Goal: Transaction & Acquisition: Download file/media

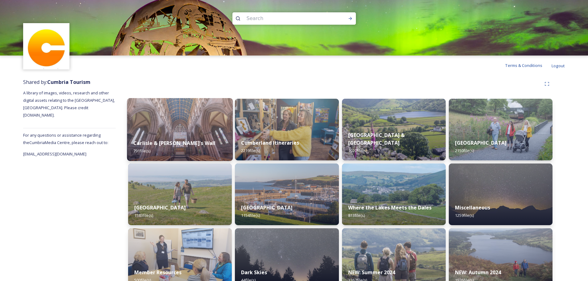
click at [184, 131] on img at bounding box center [180, 129] width 106 height 63
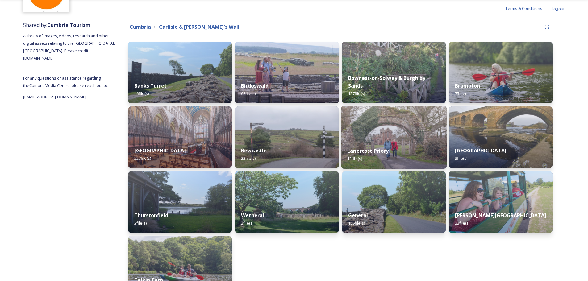
scroll to position [62, 0]
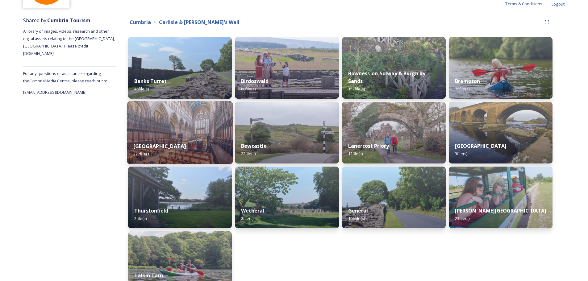
drag, startPoint x: 197, startPoint y: 146, endPoint x: 270, endPoint y: 159, distance: 74.5
click at [196, 146] on div "Carlisle 227 file(s)" at bounding box center [180, 150] width 106 height 28
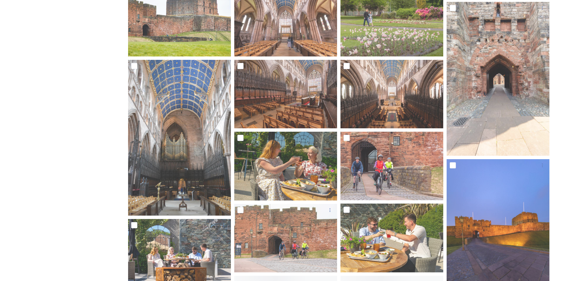
scroll to position [339, 0]
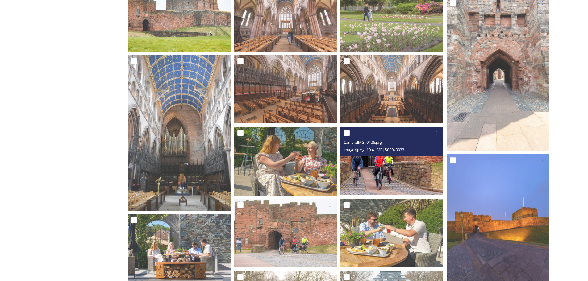
click at [400, 185] on img at bounding box center [391, 161] width 103 height 69
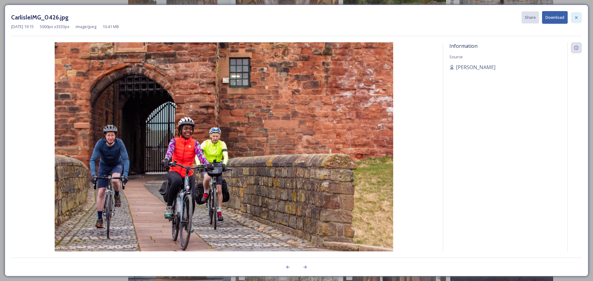
click at [581, 15] on div at bounding box center [575, 17] width 11 height 11
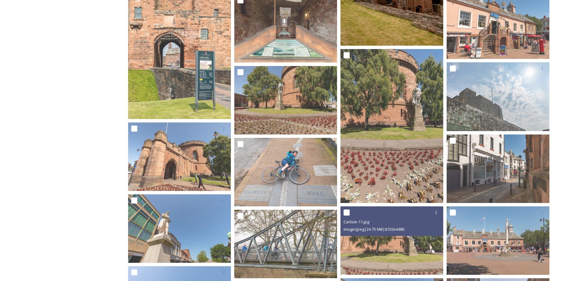
scroll to position [2191, 0]
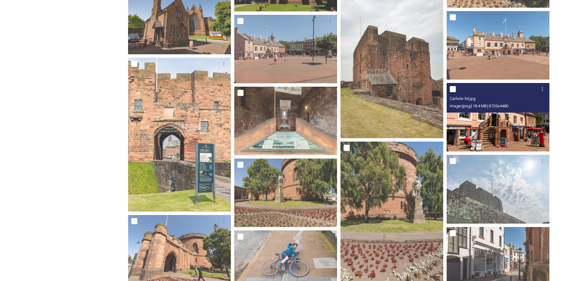
click at [500, 125] on img at bounding box center [498, 117] width 103 height 69
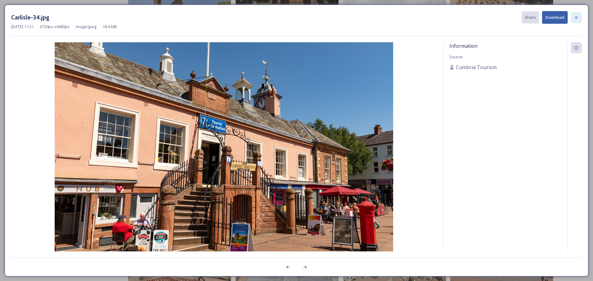
click at [574, 19] on icon at bounding box center [575, 17] width 5 height 5
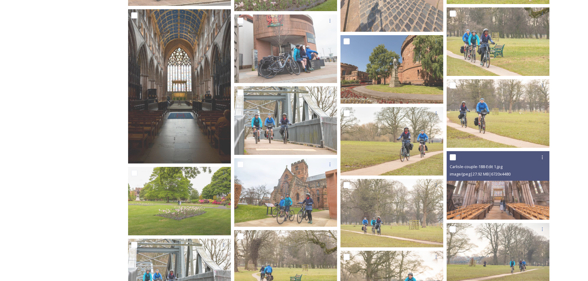
scroll to position [2932, 0]
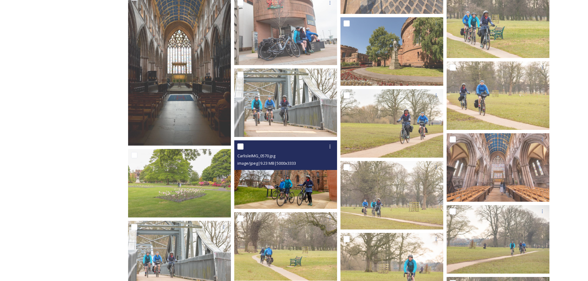
click at [306, 200] on img at bounding box center [285, 174] width 103 height 69
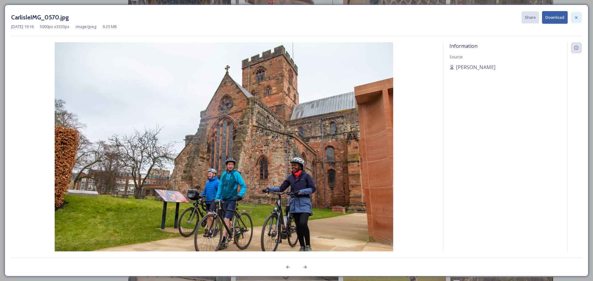
click at [574, 18] on icon at bounding box center [575, 17] width 5 height 5
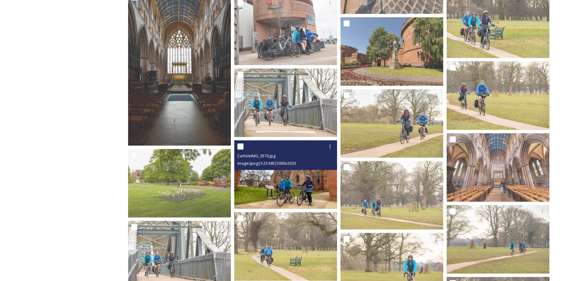
click at [324, 189] on img at bounding box center [285, 174] width 103 height 69
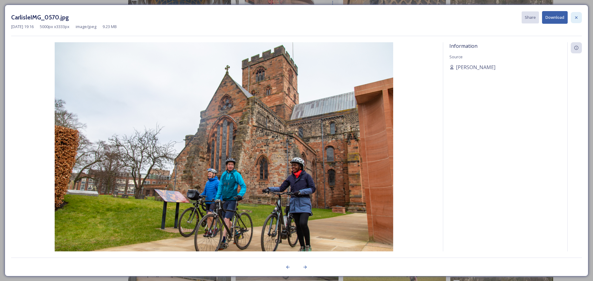
click at [575, 19] on icon at bounding box center [575, 17] width 5 height 5
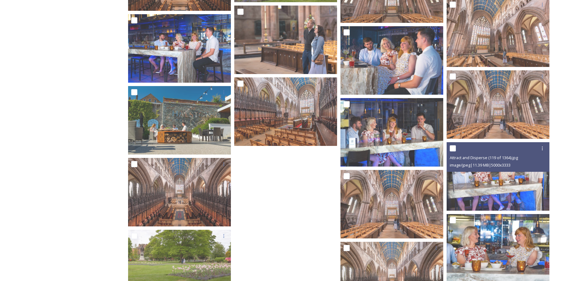
scroll to position [3765, 0]
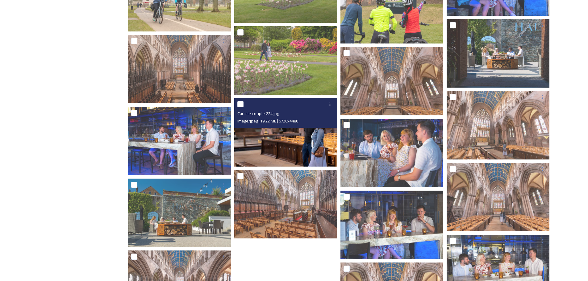
click at [324, 132] on img at bounding box center [285, 132] width 103 height 69
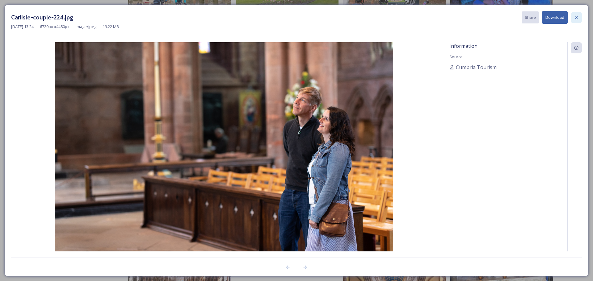
click at [578, 18] on div at bounding box center [575, 17] width 11 height 11
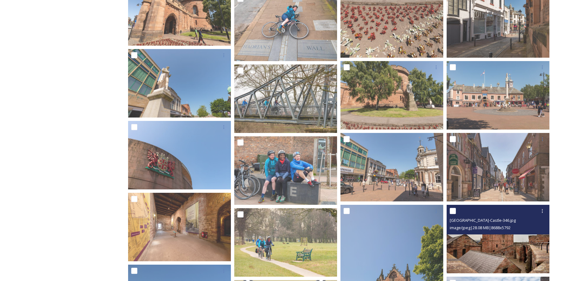
scroll to position [2361, 0]
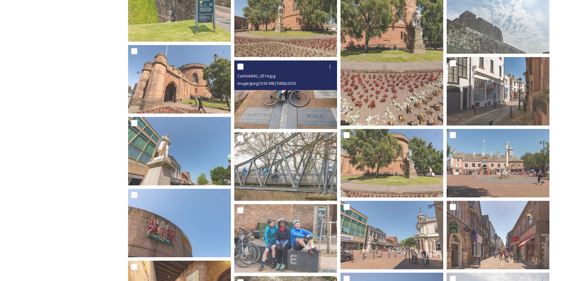
click at [298, 116] on img at bounding box center [285, 94] width 103 height 69
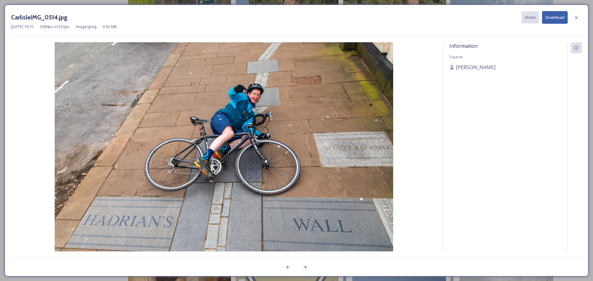
click at [577, 19] on icon at bounding box center [575, 17] width 5 height 5
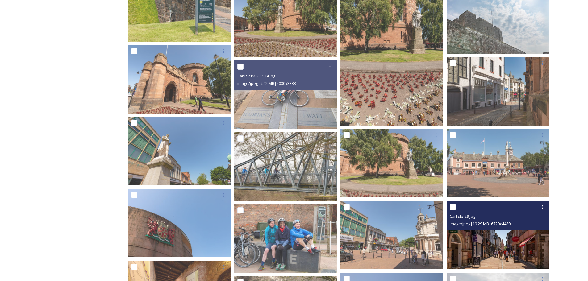
click at [504, 251] on img at bounding box center [498, 235] width 103 height 69
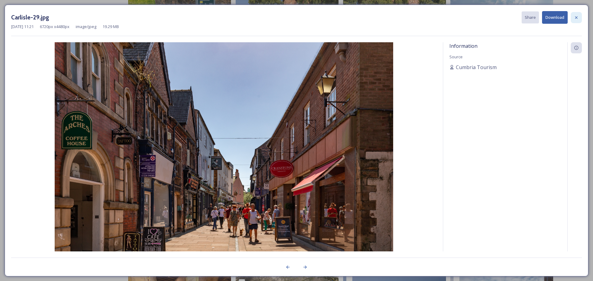
click at [576, 17] on icon at bounding box center [575, 17] width 5 height 5
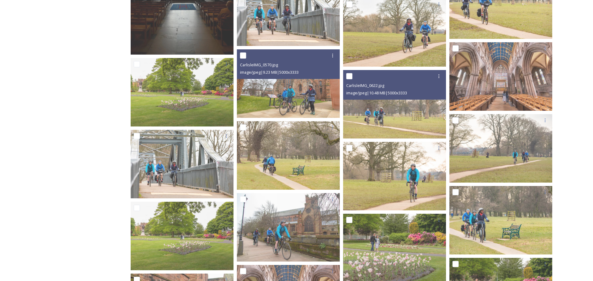
scroll to position [3024, 0]
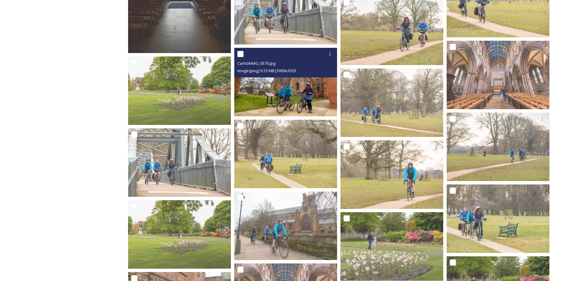
click at [317, 82] on img at bounding box center [285, 82] width 103 height 69
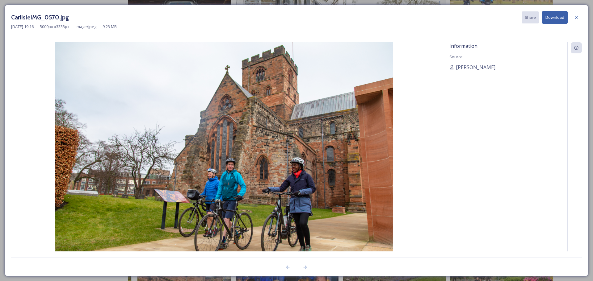
click at [554, 18] on button "Download" at bounding box center [555, 17] width 26 height 13
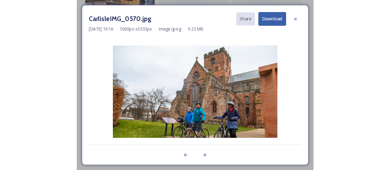
scroll to position [2934, 0]
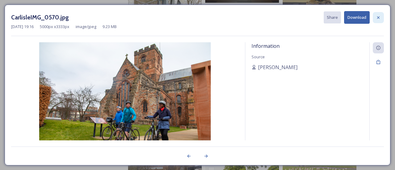
click at [378, 19] on icon at bounding box center [378, 17] width 5 height 5
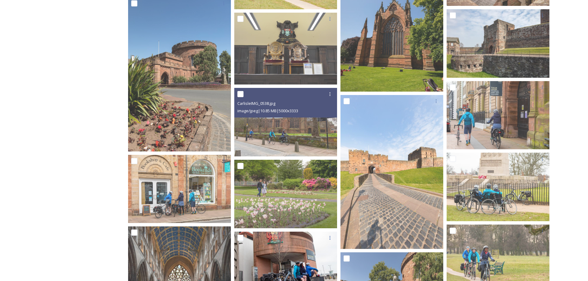
scroll to position [2696, 0]
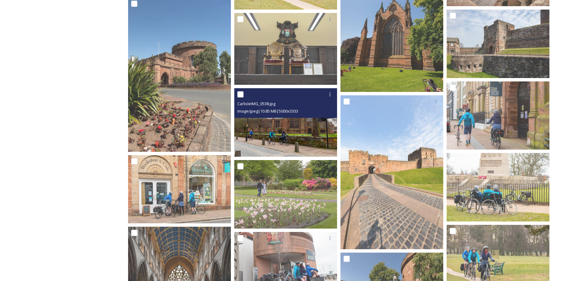
click at [304, 138] on img at bounding box center [285, 122] width 103 height 69
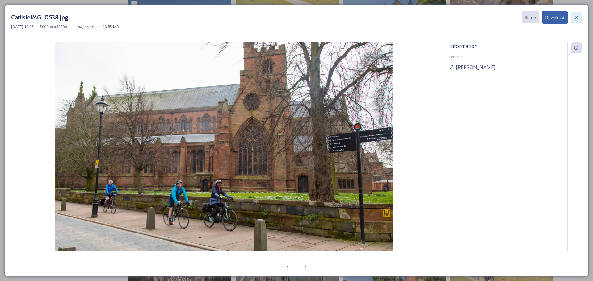
click at [580, 16] on div at bounding box center [575, 17] width 11 height 11
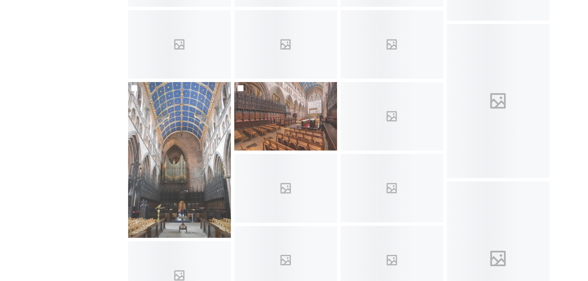
scroll to position [0, 0]
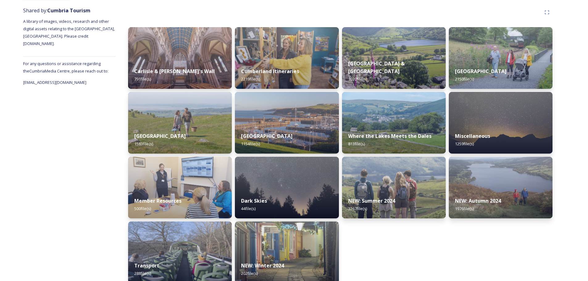
scroll to position [80, 0]
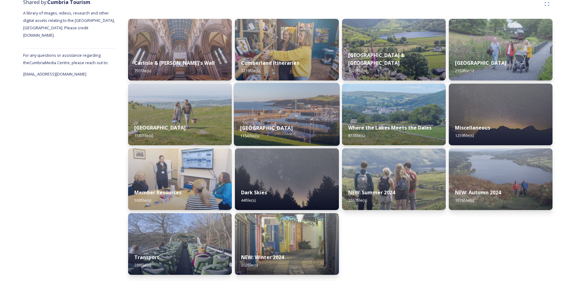
click at [279, 119] on div "Western Lake District & Coast 1154 file(s)" at bounding box center [287, 132] width 106 height 28
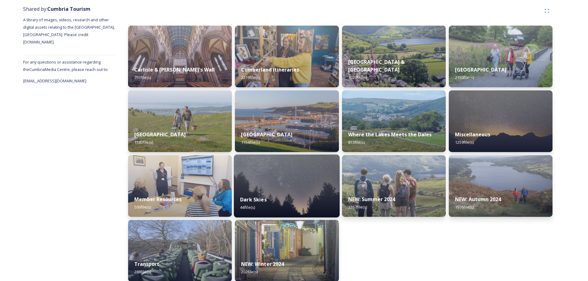
scroll to position [80, 0]
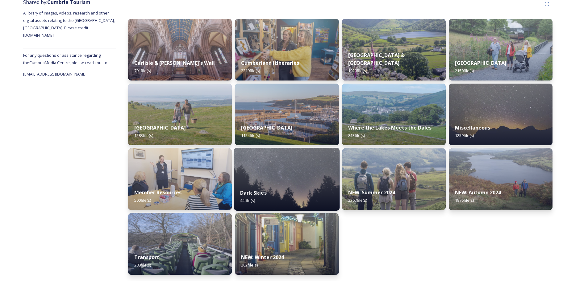
click at [298, 179] on img at bounding box center [287, 179] width 106 height 63
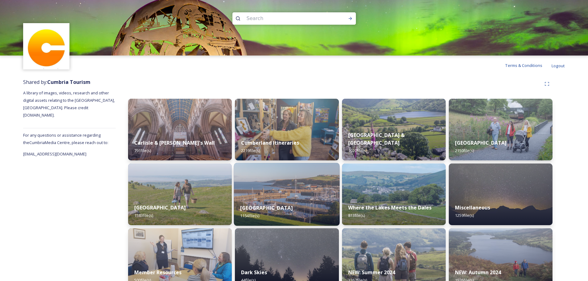
click at [279, 200] on div "Western Lake District & Coast 1154 file(s)" at bounding box center [287, 212] width 106 height 28
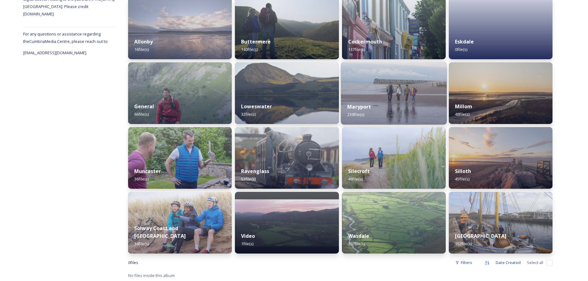
scroll to position [102, 0]
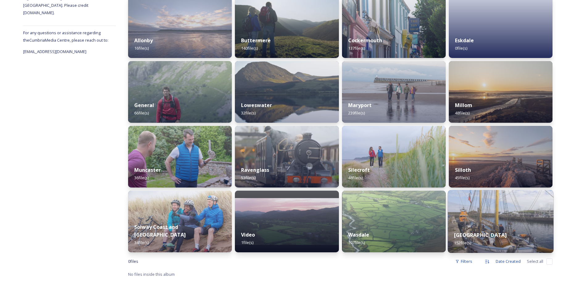
click at [485, 233] on div "Whitehaven 152 file(s)" at bounding box center [500, 239] width 106 height 28
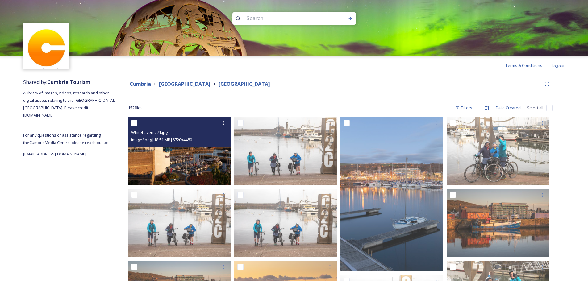
click at [206, 173] on img at bounding box center [179, 151] width 103 height 69
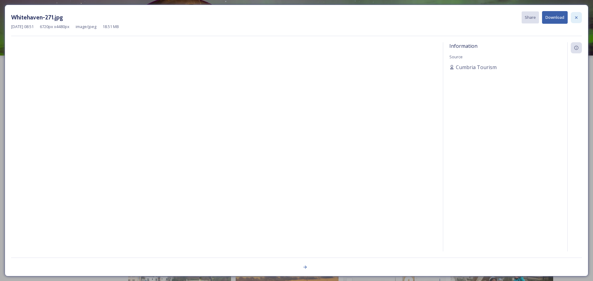
click at [574, 20] on icon at bounding box center [575, 17] width 5 height 5
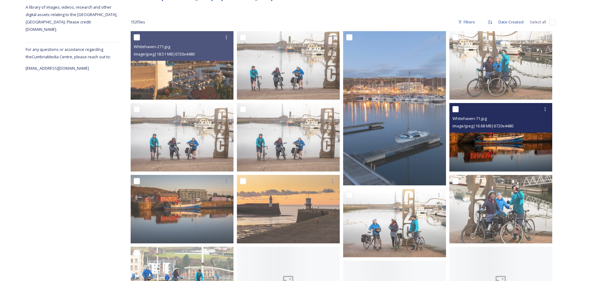
scroll to position [93, 0]
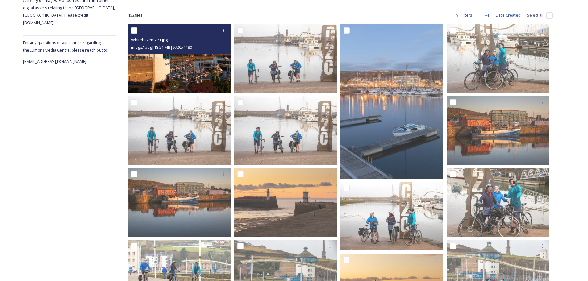
click at [187, 70] on img at bounding box center [179, 58] width 103 height 69
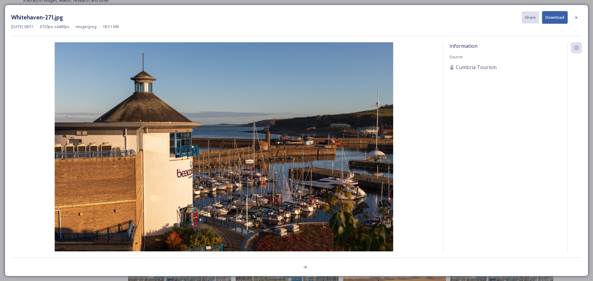
click at [548, 22] on button "Download" at bounding box center [555, 17] width 26 height 13
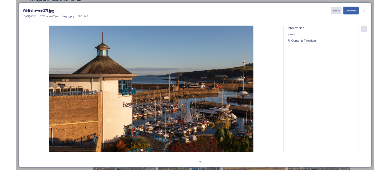
scroll to position [104, 0]
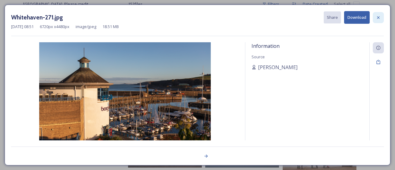
click at [379, 19] on icon at bounding box center [378, 17] width 5 height 5
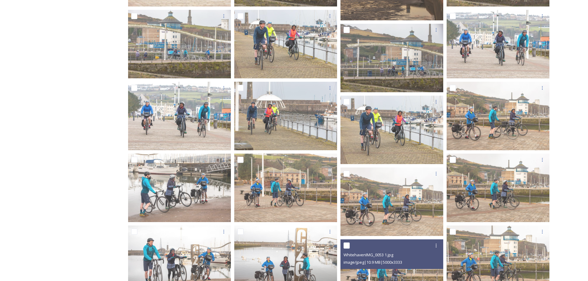
scroll to position [0, 0]
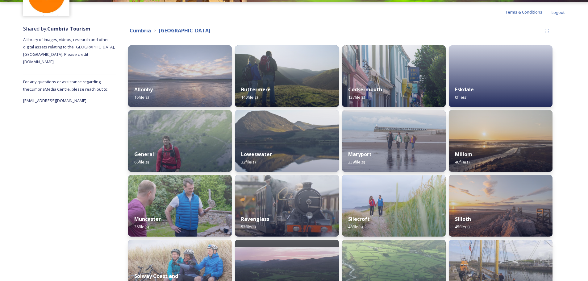
scroll to position [10, 0]
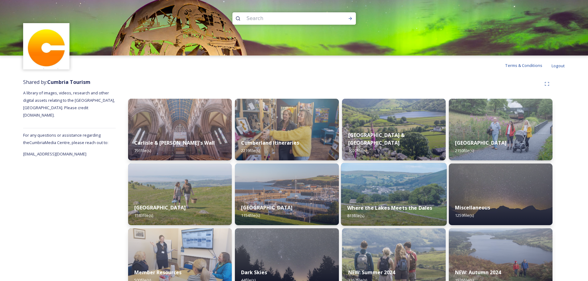
scroll to position [31, 0]
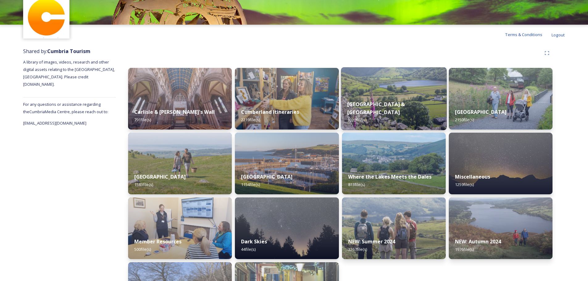
click at [377, 106] on div "Eden Valley & North Pennines 1020 file(s)" at bounding box center [394, 112] width 106 height 36
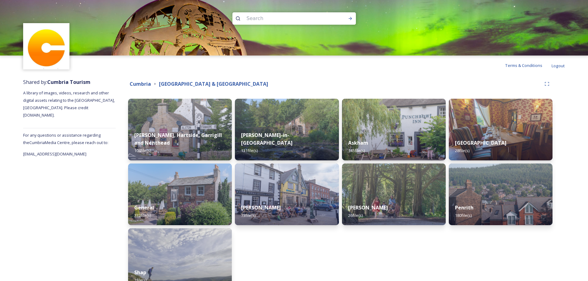
click at [280, 14] on input at bounding box center [285, 19] width 85 height 14
type input "[PERSON_NAME] in the forest"
click at [350, 19] on icon at bounding box center [349, 18] width 3 height 3
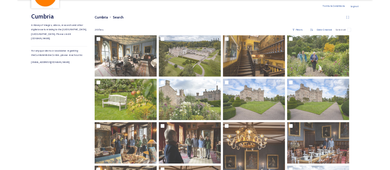
scroll to position [49, 0]
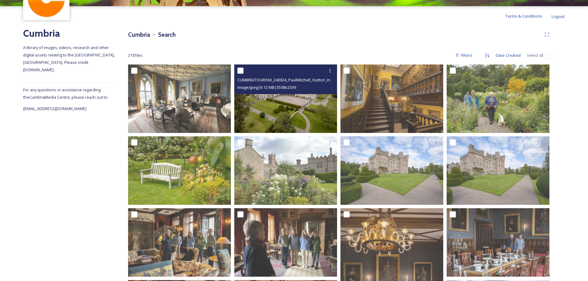
click at [306, 123] on img at bounding box center [285, 98] width 103 height 69
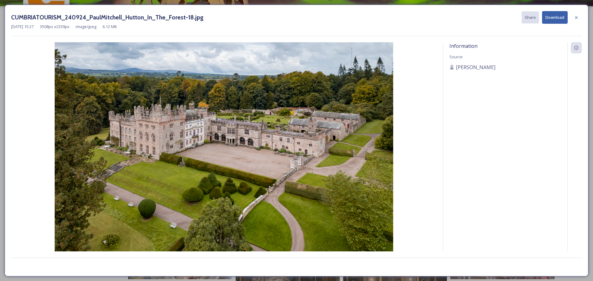
click at [555, 16] on button "Download" at bounding box center [555, 17] width 26 height 13
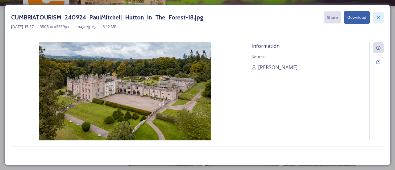
click at [381, 17] on div at bounding box center [378, 17] width 11 height 11
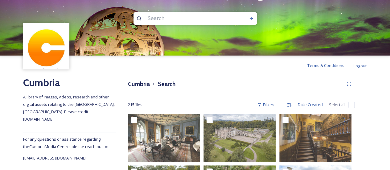
click at [159, 16] on input at bounding box center [187, 19] width 85 height 14
type input "kirkby lonsdale"
click at [188, 20] on input at bounding box center [213, 19] width 66 height 14
type input "k"
type input "[PERSON_NAME]'s wall"
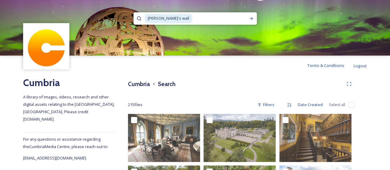
click at [193, 15] on input at bounding box center [219, 19] width 53 height 14
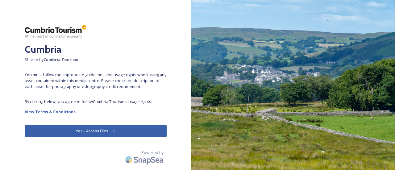
click at [80, 128] on button "Yes - Access Files" at bounding box center [96, 131] width 142 height 13
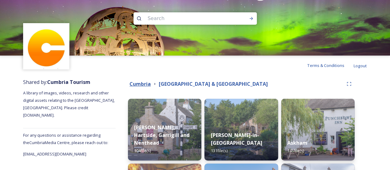
click at [143, 82] on strong "Cumbria" at bounding box center [140, 84] width 21 height 7
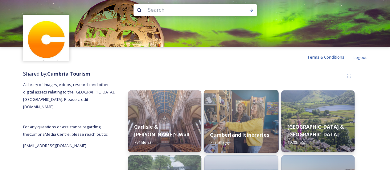
scroll to position [123, 0]
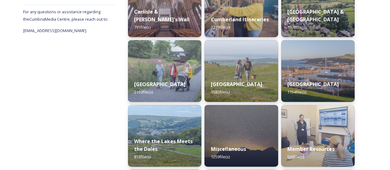
click at [174, 21] on strong "Carlisle & [PERSON_NAME]'s Wall" at bounding box center [162, 15] width 56 height 15
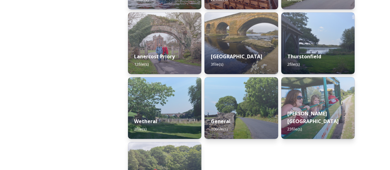
scroll to position [247, 0]
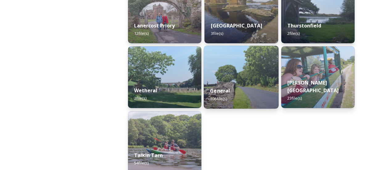
click at [246, 85] on div "General 106 file(s)" at bounding box center [241, 95] width 75 height 28
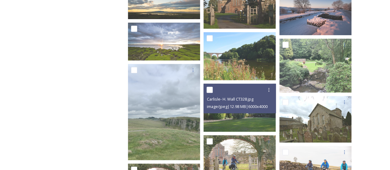
scroll to position [154, 0]
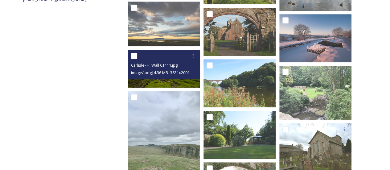
click at [179, 70] on div "image/jpeg | 4.36 MB | 3831 x 2001" at bounding box center [165, 72] width 68 height 7
click at [159, 74] on span "image/jpeg | 4.36 MB | 3831 x 2001" at bounding box center [160, 73] width 59 height 6
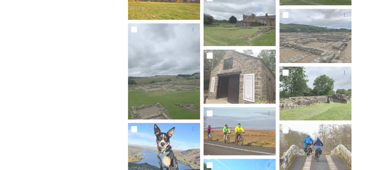
scroll to position [0, 0]
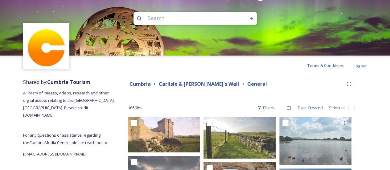
click at [159, 21] on input at bounding box center [187, 19] width 85 height 14
type input "[PERSON_NAME]"
click at [252, 18] on icon at bounding box center [251, 18] width 3 height 3
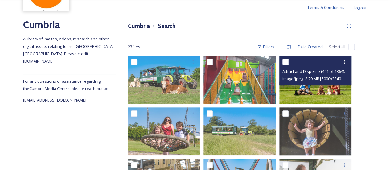
scroll to position [93, 0]
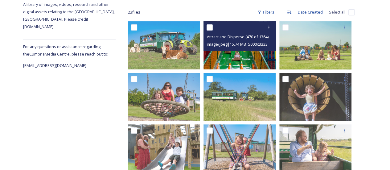
click at [258, 65] on img at bounding box center [240, 45] width 72 height 48
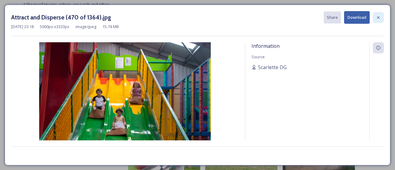
click at [377, 19] on icon at bounding box center [378, 17] width 5 height 5
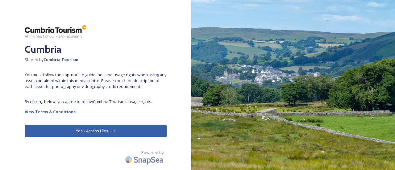
click at [106, 125] on button "Yes - Access Files" at bounding box center [96, 131] width 142 height 13
click at [106, 126] on button "Yes - Access Files" at bounding box center [96, 131] width 142 height 13
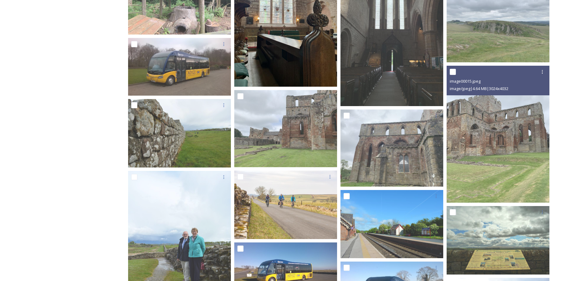
scroll to position [1681, 0]
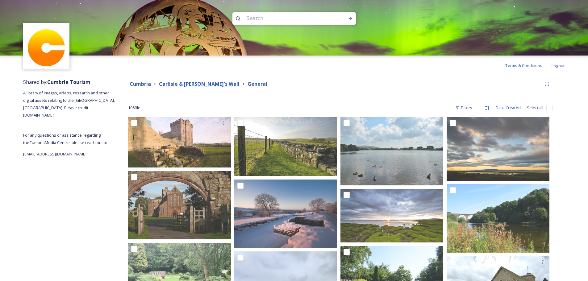
click at [204, 84] on strong "Carlisle & [PERSON_NAME]'s Wall" at bounding box center [199, 84] width 81 height 7
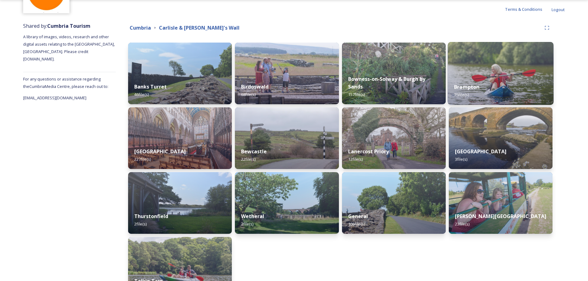
scroll to position [62, 0]
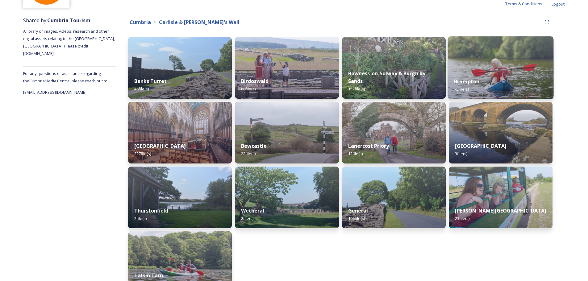
click at [498, 64] on img at bounding box center [500, 67] width 106 height 63
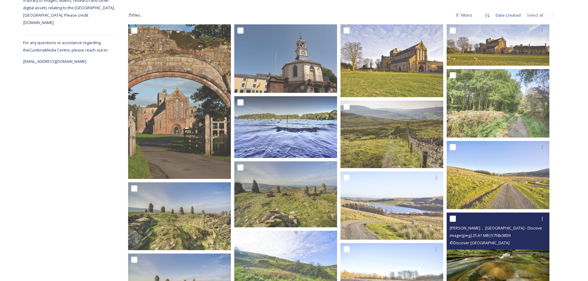
scroll to position [154, 0]
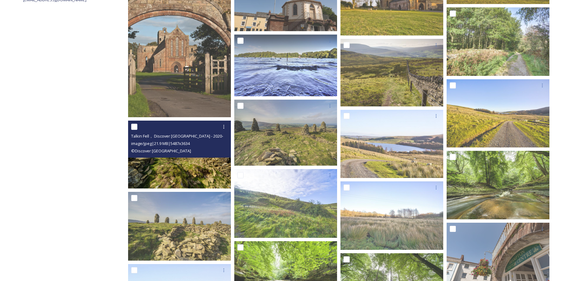
click at [180, 174] on img at bounding box center [179, 155] width 103 height 68
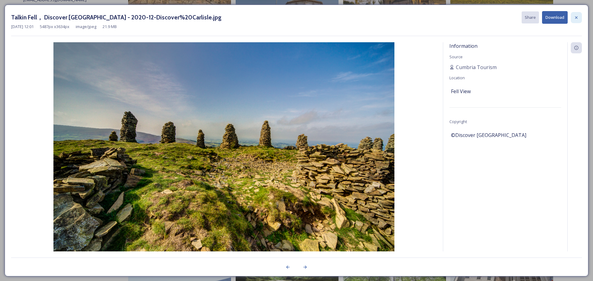
click at [579, 15] on div at bounding box center [575, 17] width 11 height 11
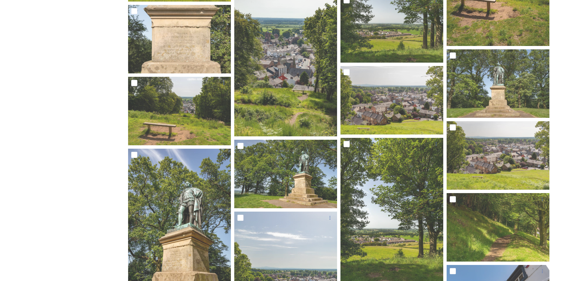
scroll to position [707, 0]
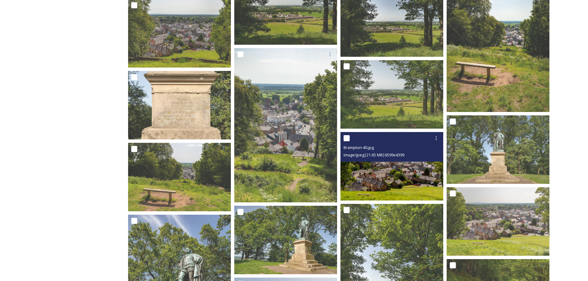
click at [414, 191] on img at bounding box center [391, 166] width 103 height 69
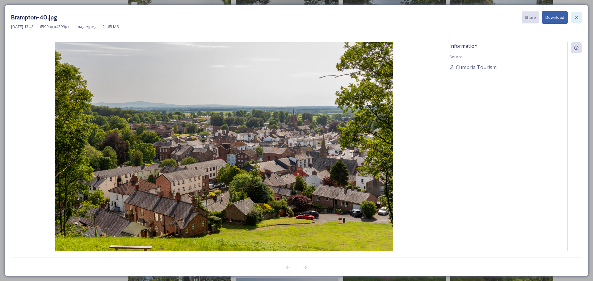
click at [573, 19] on div at bounding box center [575, 17] width 11 height 11
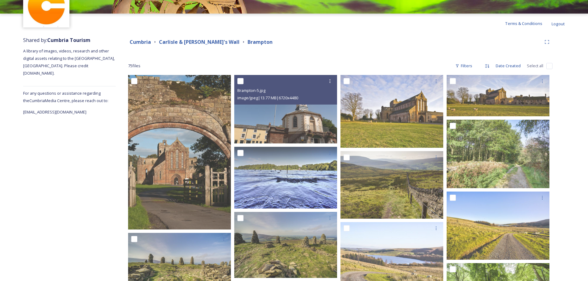
scroll to position [0, 0]
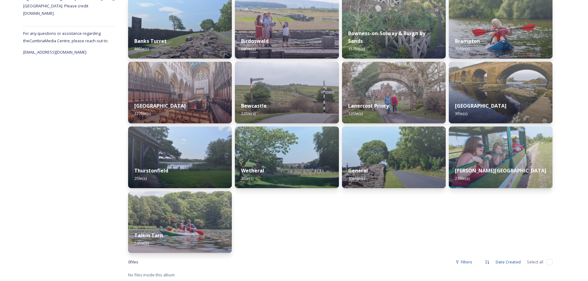
scroll to position [102, 0]
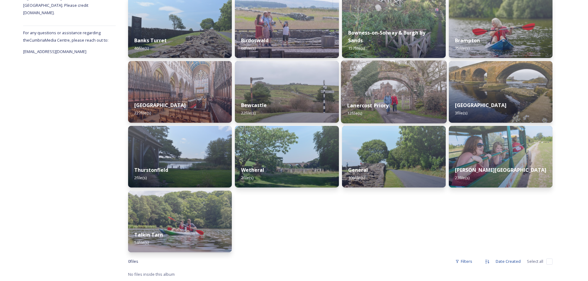
click at [368, 176] on div "General 106 file(s)" at bounding box center [394, 173] width 104 height 27
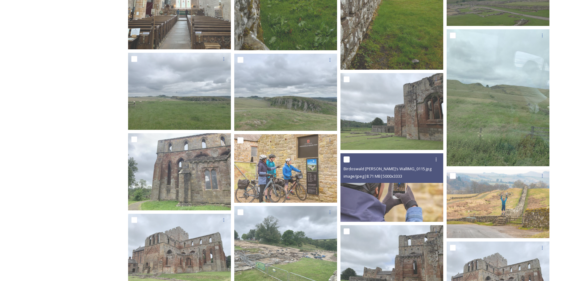
scroll to position [1450, 0]
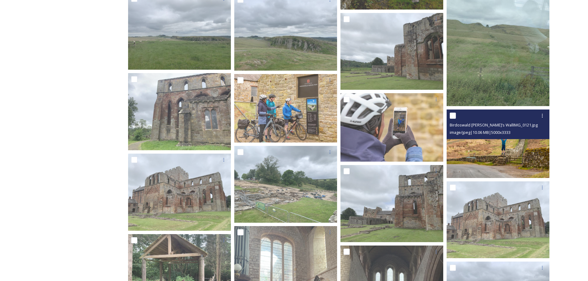
click at [511, 156] on img at bounding box center [498, 144] width 103 height 69
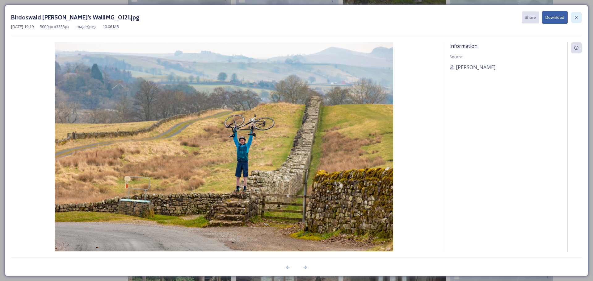
click at [573, 20] on div at bounding box center [575, 17] width 11 height 11
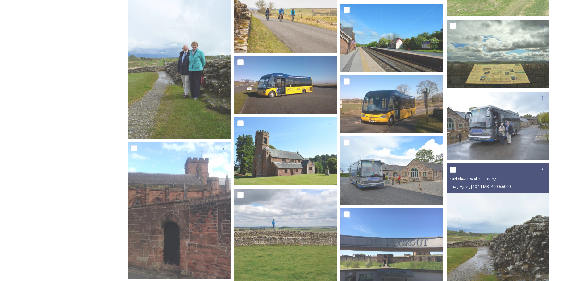
scroll to position [2006, 0]
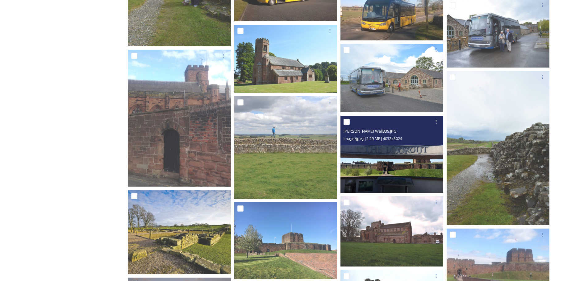
click at [411, 161] on img at bounding box center [391, 154] width 103 height 77
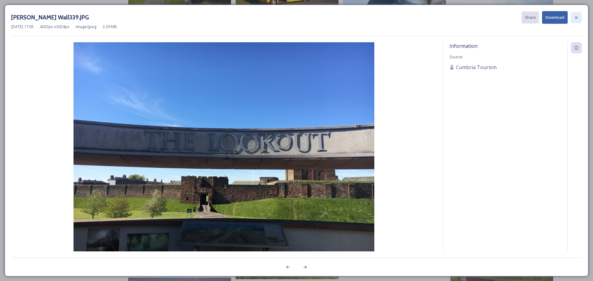
click at [577, 20] on icon at bounding box center [575, 17] width 5 height 5
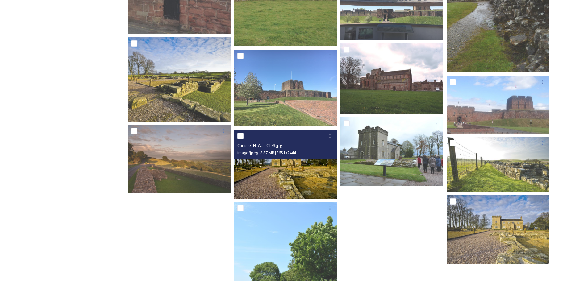
scroll to position [2155, 0]
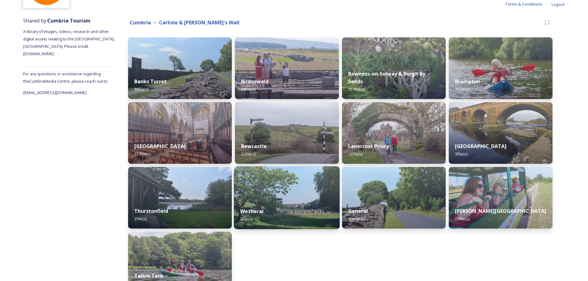
scroll to position [62, 0]
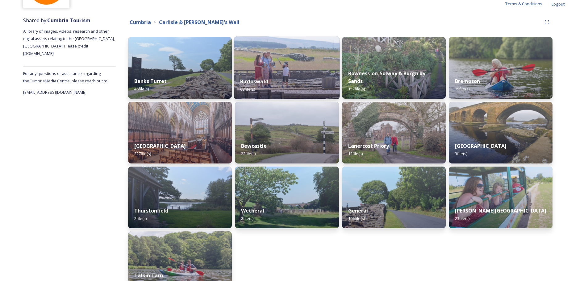
drag, startPoint x: 219, startPoint y: 72, endPoint x: 326, endPoint y: 77, distance: 106.9
click at [219, 72] on div "Banks Turret 46 file(s)" at bounding box center [180, 84] width 104 height 27
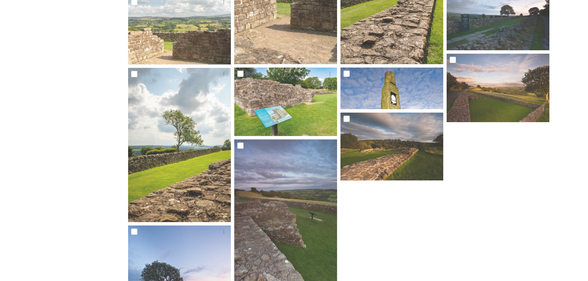
scroll to position [713, 0]
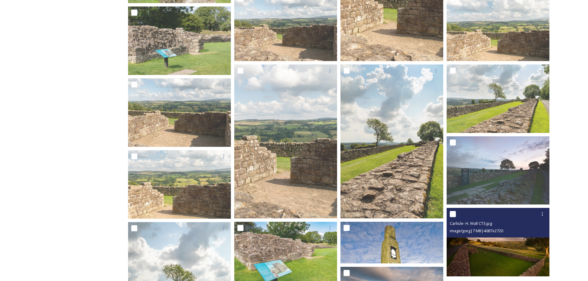
click at [534, 264] on img at bounding box center [498, 242] width 103 height 69
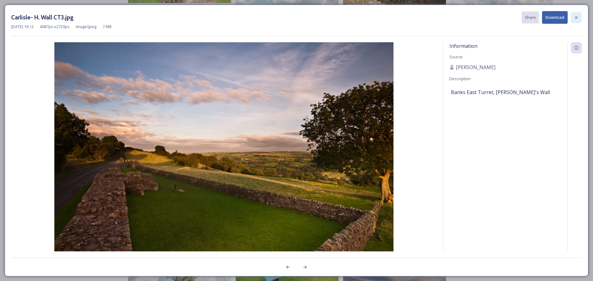
click at [572, 14] on div at bounding box center [575, 17] width 11 height 11
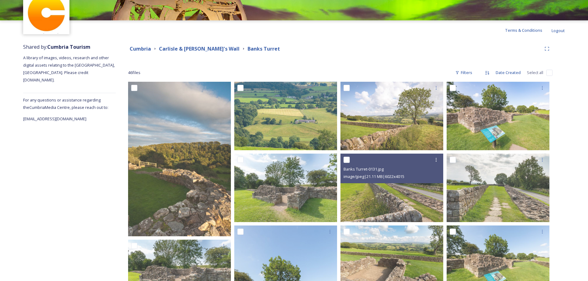
scroll to position [35, 0]
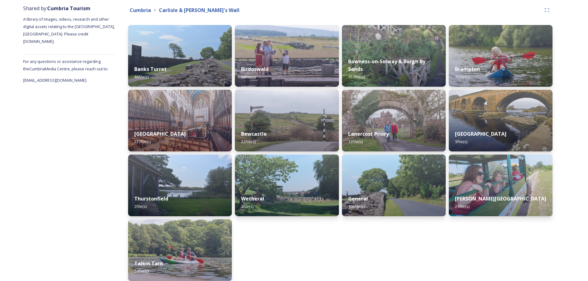
scroll to position [102, 0]
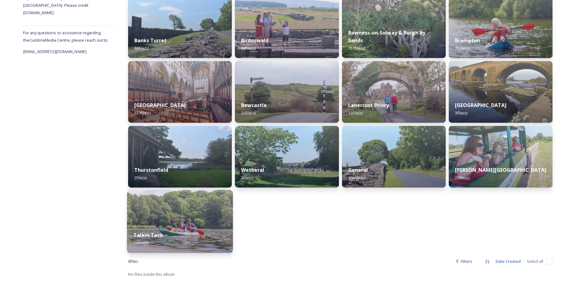
click at [187, 222] on img at bounding box center [180, 221] width 106 height 63
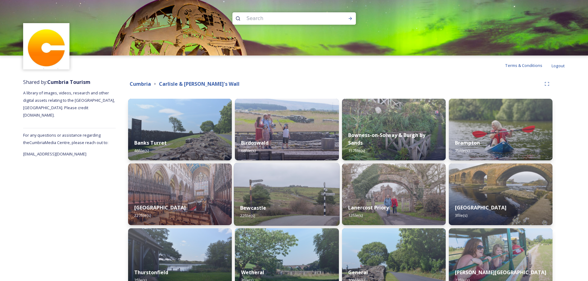
click at [238, 201] on div "Bewcastle 22 file(s)" at bounding box center [287, 212] width 106 height 28
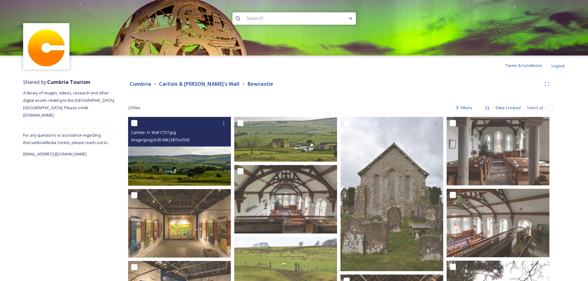
click at [200, 170] on img at bounding box center [179, 151] width 103 height 69
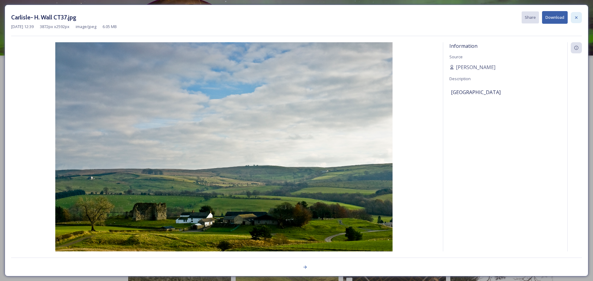
click at [576, 16] on icon at bounding box center [575, 17] width 5 height 5
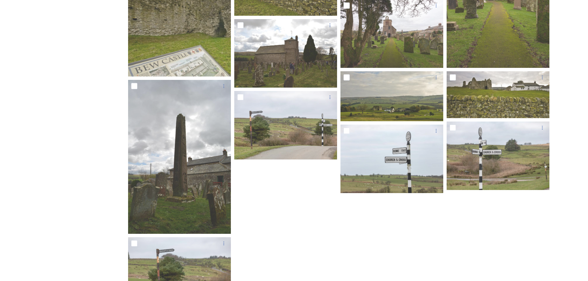
scroll to position [385, 0]
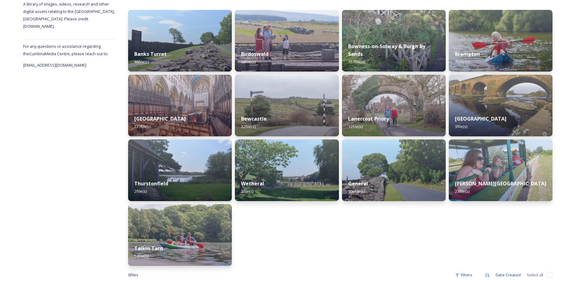
scroll to position [93, 0]
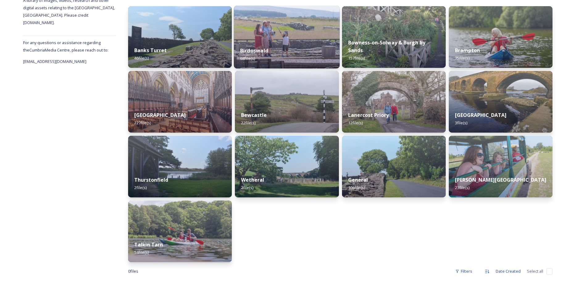
click at [302, 26] on img at bounding box center [287, 37] width 106 height 63
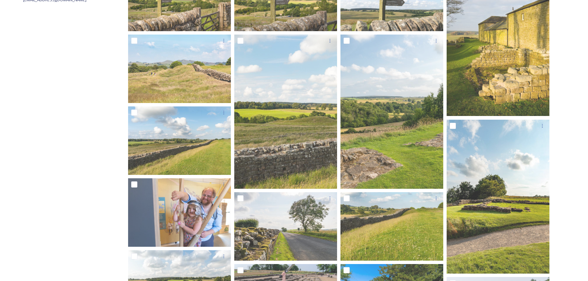
scroll to position [247, 0]
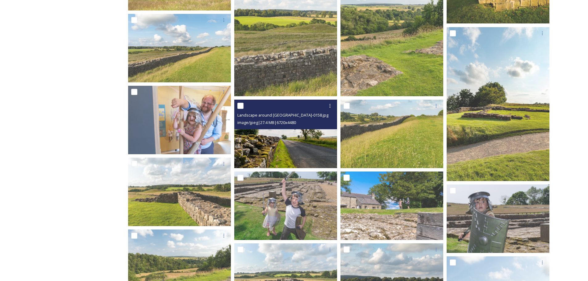
click at [286, 160] on img at bounding box center [285, 134] width 103 height 69
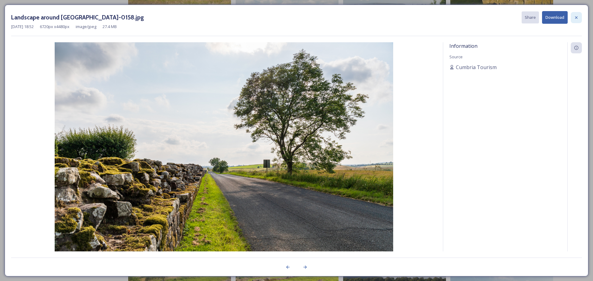
click at [578, 19] on icon at bounding box center [575, 17] width 5 height 5
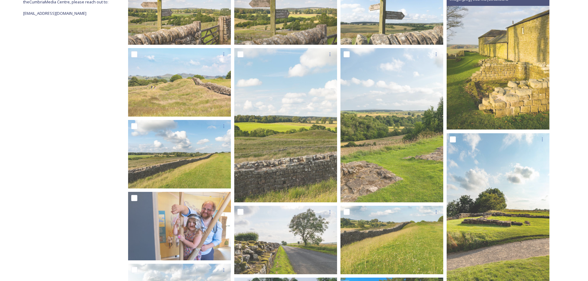
scroll to position [142, 0]
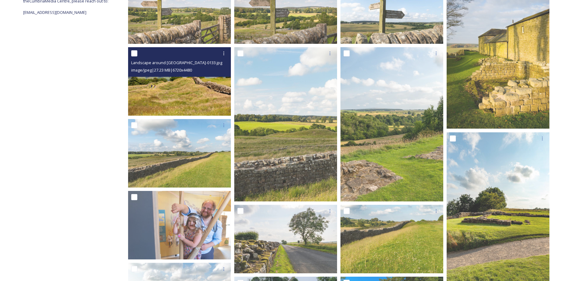
click at [179, 106] on img at bounding box center [179, 81] width 103 height 69
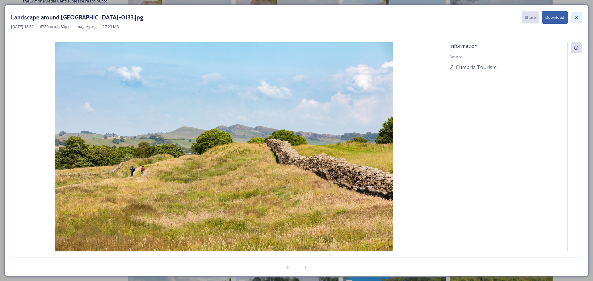
click at [575, 21] on div at bounding box center [575, 17] width 11 height 11
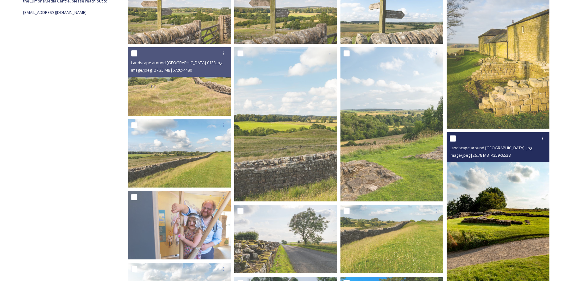
scroll to position [0, 0]
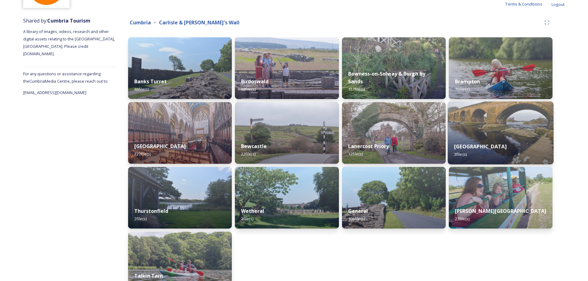
scroll to position [62, 0]
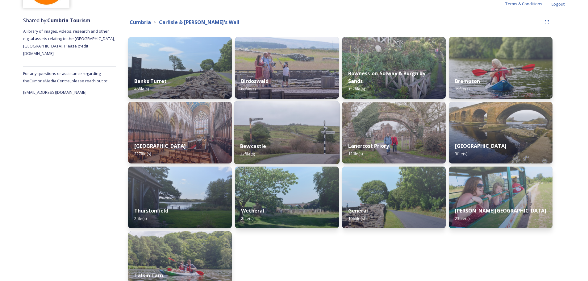
click at [280, 137] on div "Bewcastle 22 file(s)" at bounding box center [287, 150] width 106 height 28
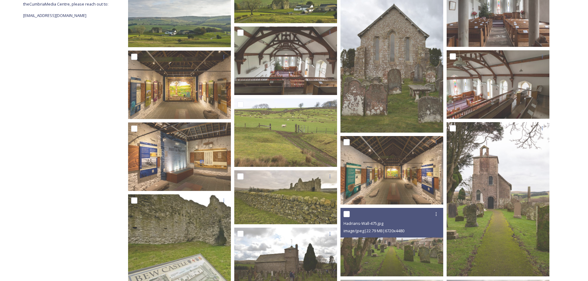
scroll to position [15, 0]
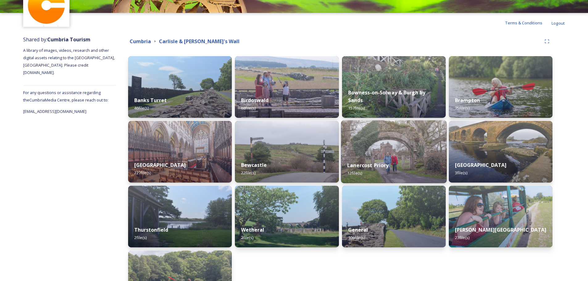
scroll to position [102, 0]
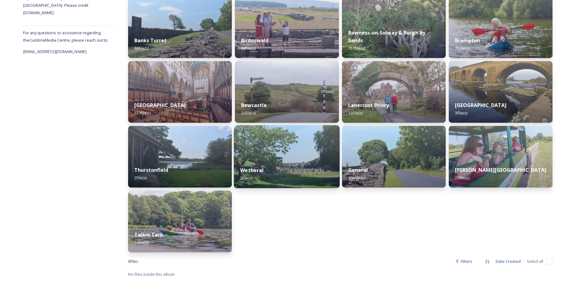
click at [287, 171] on div "Wetheral 2 file(s)" at bounding box center [287, 174] width 106 height 28
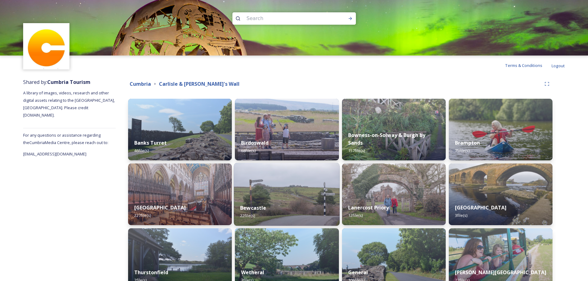
scroll to position [31, 0]
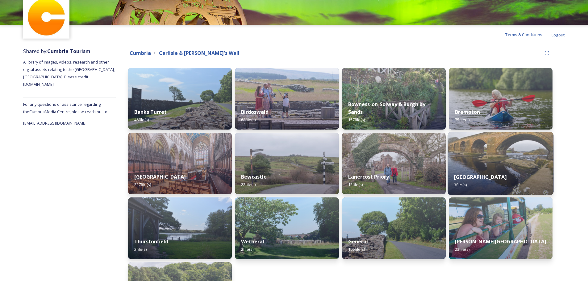
click at [499, 179] on div "Longtown 3 file(s)" at bounding box center [500, 181] width 106 height 28
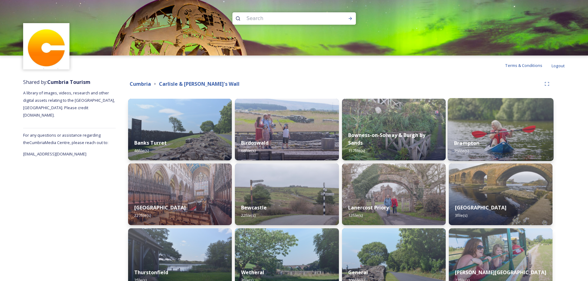
click at [485, 129] on img at bounding box center [500, 129] width 106 height 63
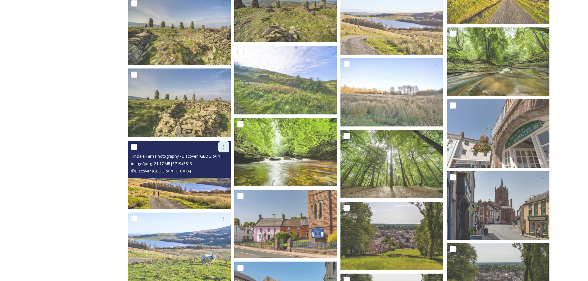
scroll to position [216, 0]
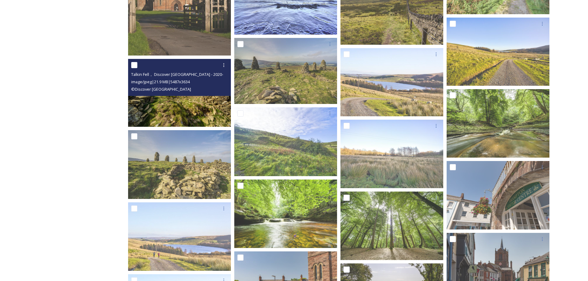
click at [201, 115] on img at bounding box center [179, 93] width 103 height 68
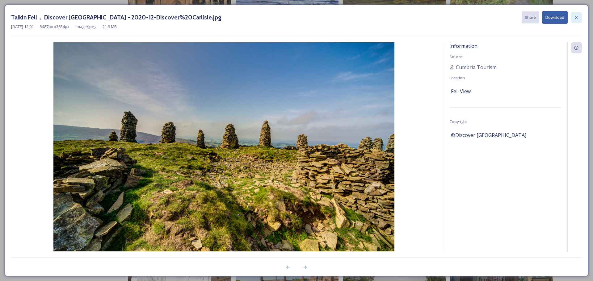
click at [576, 22] on div at bounding box center [575, 17] width 11 height 11
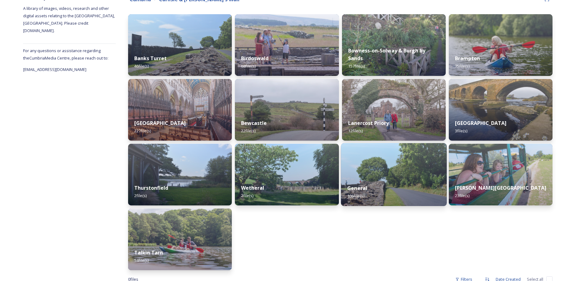
scroll to position [93, 0]
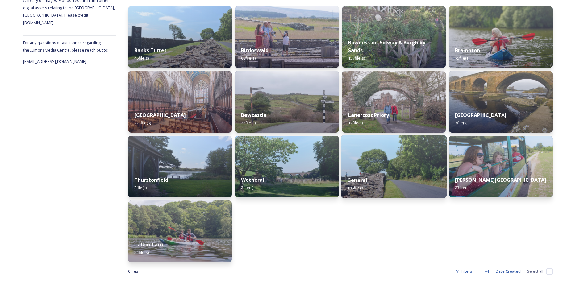
click at [392, 172] on div "General 106 file(s)" at bounding box center [394, 184] width 106 height 28
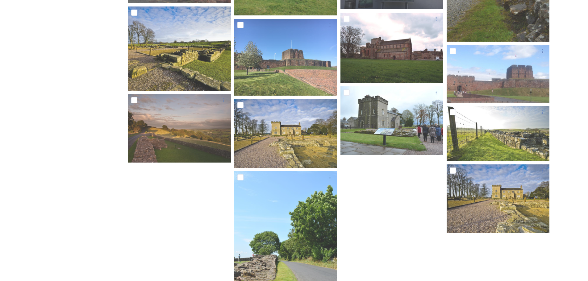
scroll to position [2184, 0]
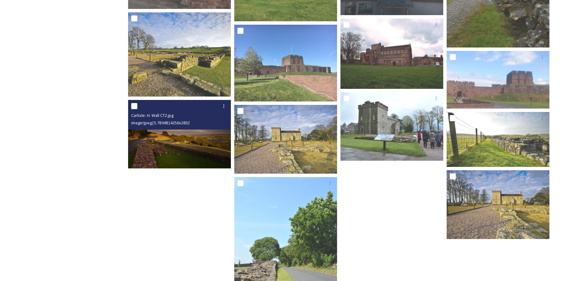
click at [168, 126] on span "image/jpeg | 5.78 MB | 4256 x 2832" at bounding box center [160, 123] width 59 height 6
click at [173, 137] on img at bounding box center [179, 134] width 103 height 69
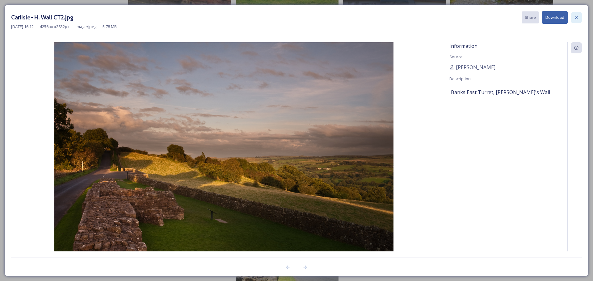
click at [573, 19] on div at bounding box center [575, 17] width 11 height 11
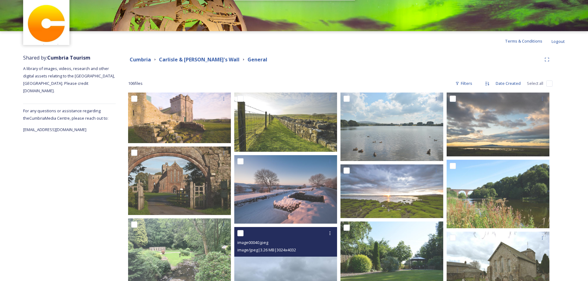
scroll to position [23, 0]
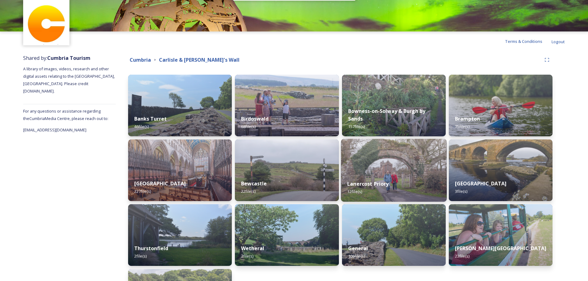
scroll to position [93, 0]
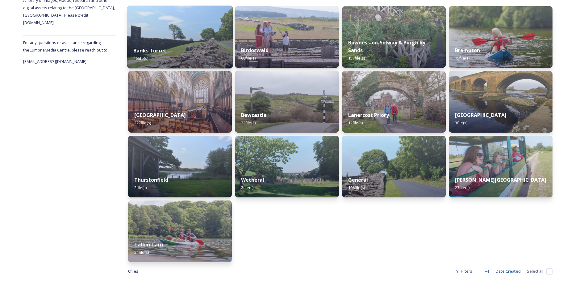
click at [187, 40] on img at bounding box center [180, 37] width 106 height 63
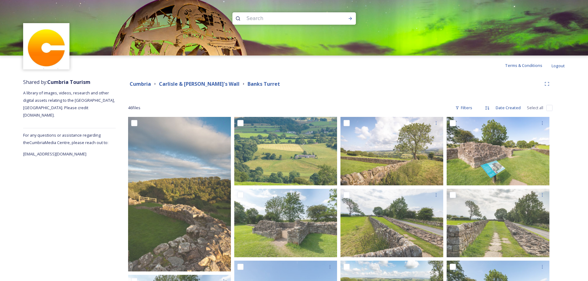
scroll to position [31, 0]
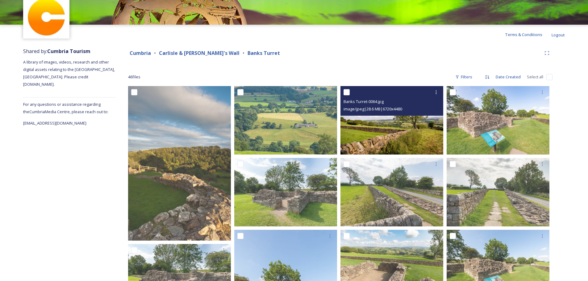
click at [385, 127] on img at bounding box center [391, 120] width 103 height 69
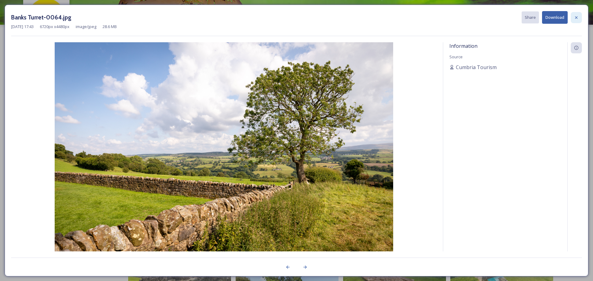
click at [575, 18] on icon at bounding box center [576, 17] width 2 height 2
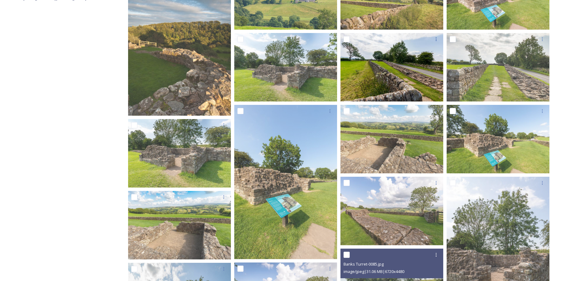
scroll to position [247, 0]
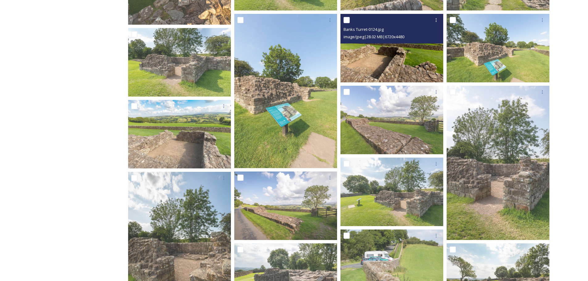
click at [409, 69] on img at bounding box center [391, 48] width 103 height 69
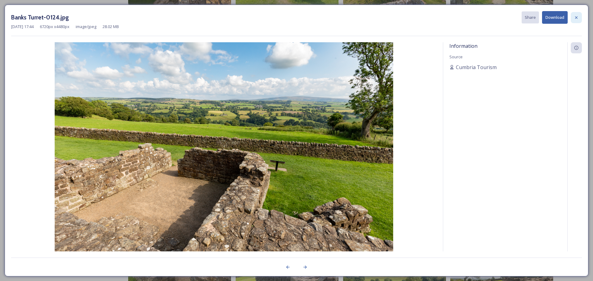
click at [578, 20] on div at bounding box center [575, 17] width 11 height 11
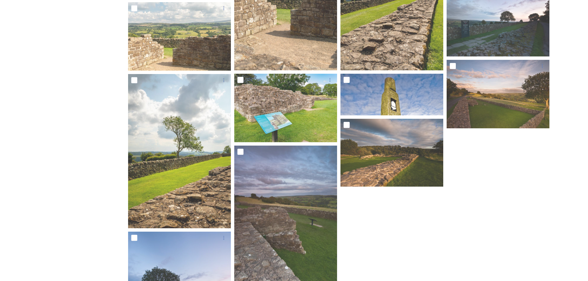
scroll to position [864, 0]
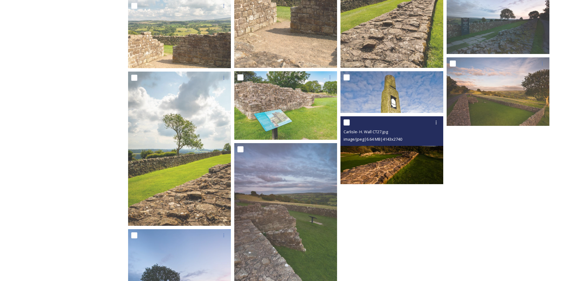
click at [413, 179] on img at bounding box center [391, 150] width 103 height 68
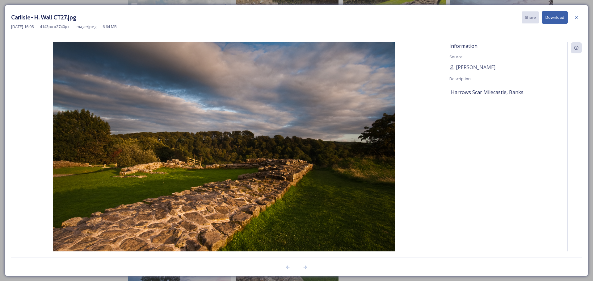
click at [577, 17] on icon at bounding box center [576, 17] width 2 height 2
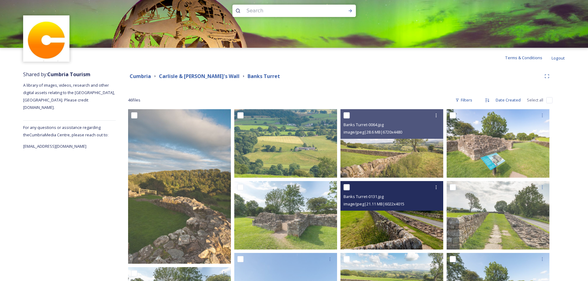
scroll to position [0, 0]
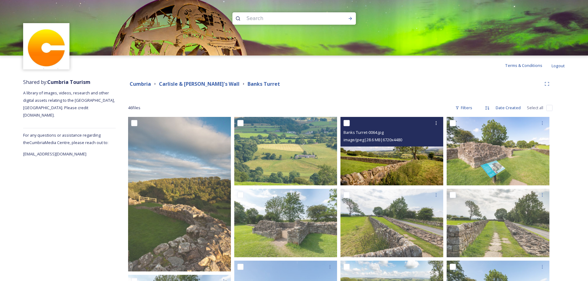
click at [419, 174] on img at bounding box center [391, 151] width 103 height 69
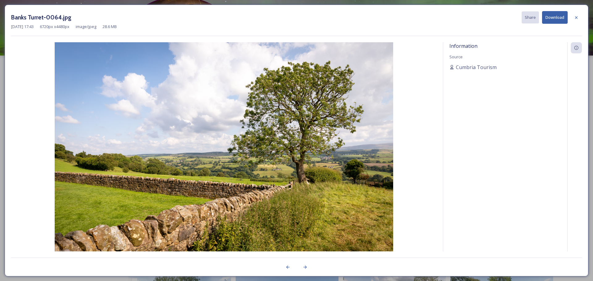
click at [575, 24] on div "[DATE] 17:43 6720 px x 4480 px image/jpeg 28.6 MB" at bounding box center [296, 27] width 570 height 6
click at [575, 21] on div at bounding box center [575, 17] width 11 height 11
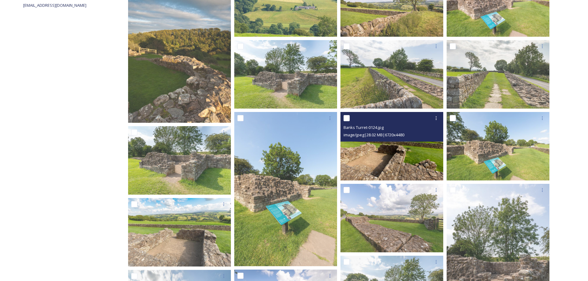
scroll to position [154, 0]
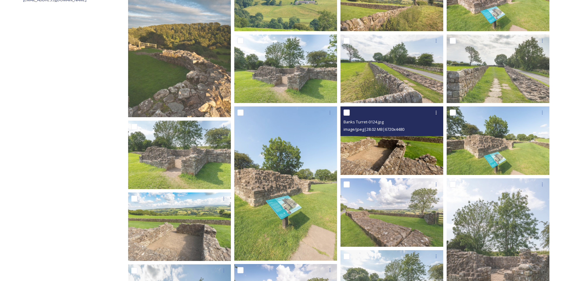
click at [411, 165] on img at bounding box center [391, 140] width 103 height 69
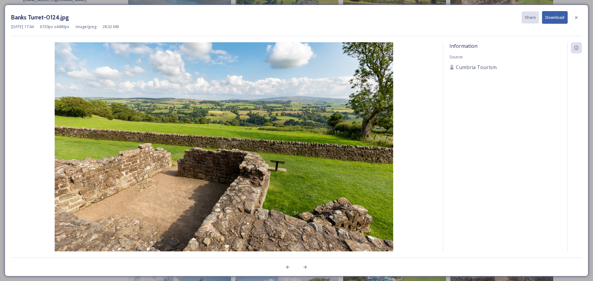
click at [550, 20] on button "Download" at bounding box center [555, 17] width 26 height 13
click at [577, 19] on icon at bounding box center [575, 17] width 5 height 5
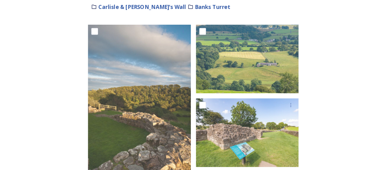
scroll to position [161, 0]
